Goal: Transaction & Acquisition: Book appointment/travel/reservation

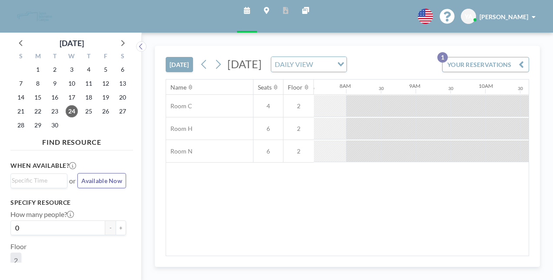
scroll to position [0, 593]
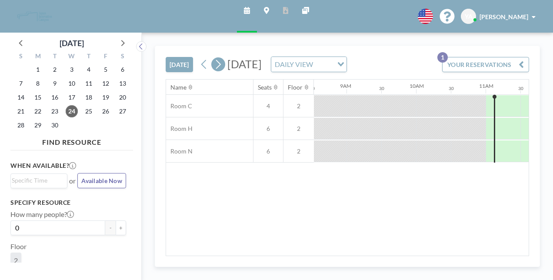
click at [216, 60] on icon at bounding box center [218, 64] width 5 height 9
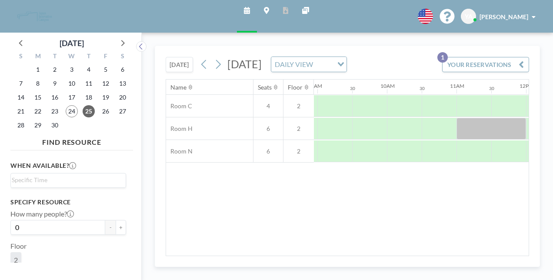
scroll to position [0, 621]
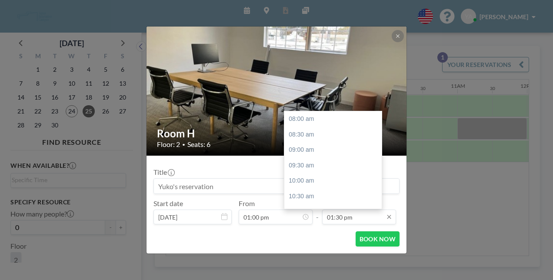
scroll to position [153, 0]
click at [330, 209] on input "01:30 pm" at bounding box center [359, 216] width 74 height 15
click at [372, 156] on div "08:00 am 08:30 am 09:00 am 09:30 am 10:00 am 10:30 am 11:00 am 11:30 am 12:00 p…" at bounding box center [335, 159] width 102 height 97
drag, startPoint x: 371, startPoint y: 159, endPoint x: 365, endPoint y: 186, distance: 28.0
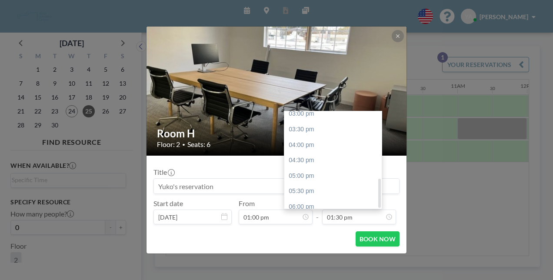
click at [365, 186] on div "08:00 am 08:30 am 09:00 am 09:30 am 10:00 am 10:30 am 11:00 am 11:30 am 12:00 p…" at bounding box center [332, 159] width 97 height 97
click at [349, 230] on div "07:00 pm" at bounding box center [335, 238] width 102 height 16
type input "07:00 pm"
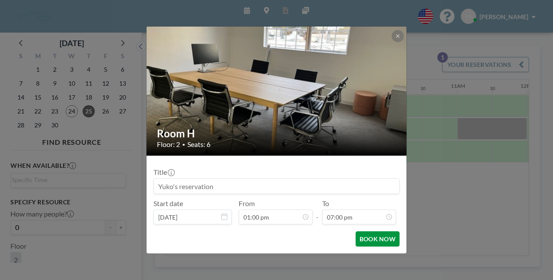
click at [358, 231] on button "BOOK NOW" at bounding box center [377, 238] width 44 height 15
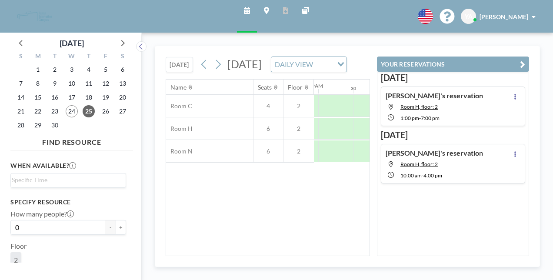
click at [528, 13] on span "[PERSON_NAME]" at bounding box center [503, 16] width 49 height 7
click at [509, 33] on link "Profile" at bounding box center [509, 41] width 77 height 17
